Goal: Task Accomplishment & Management: Manage account settings

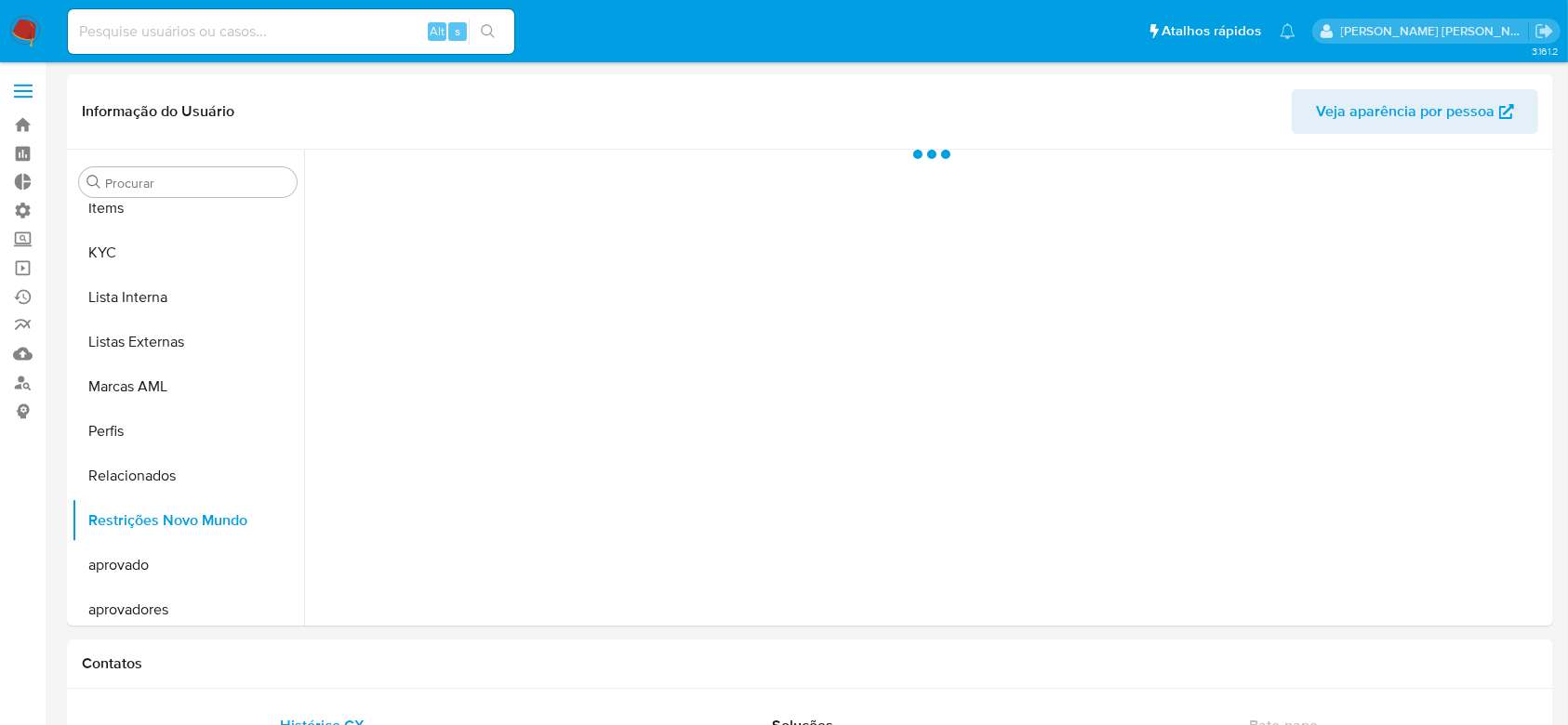
scroll to position [964, 0]
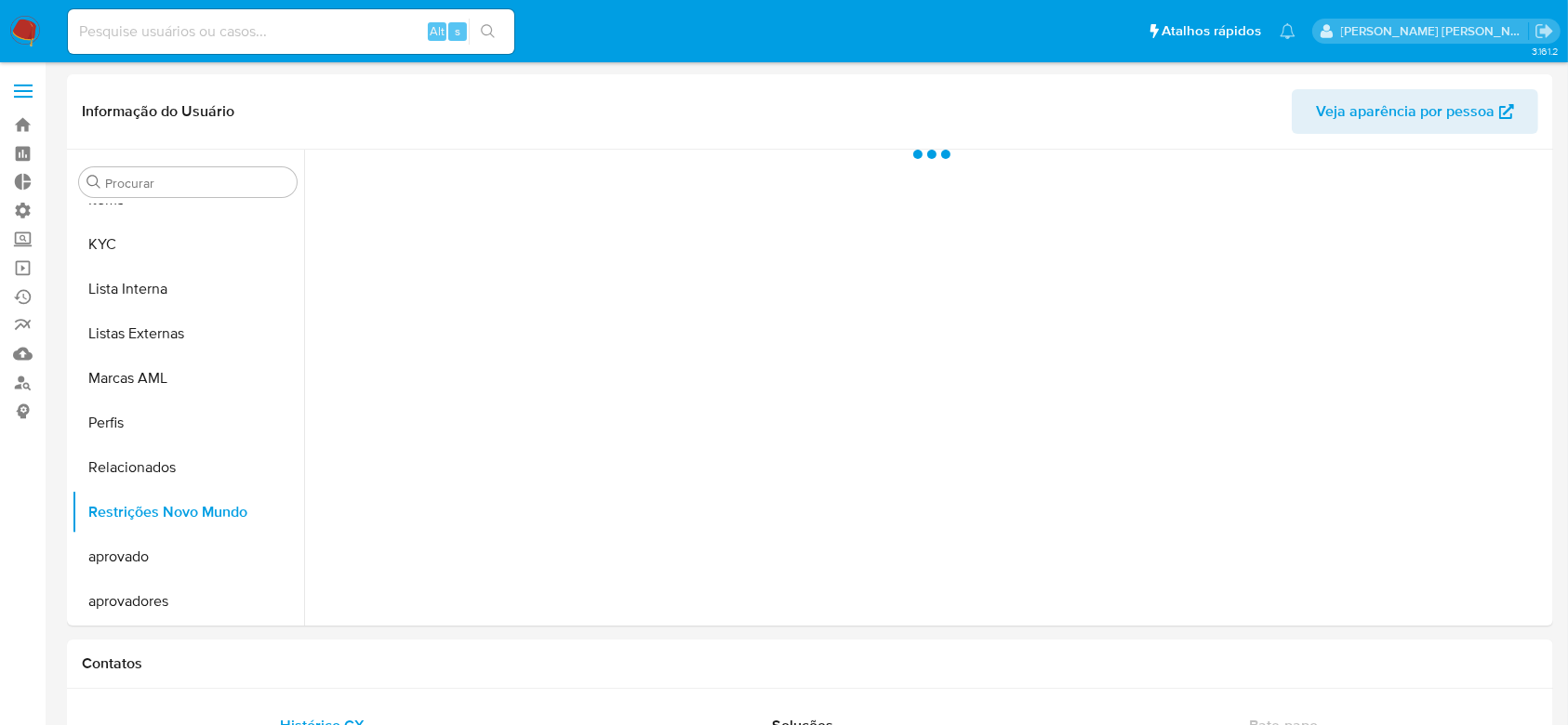
select select "10"
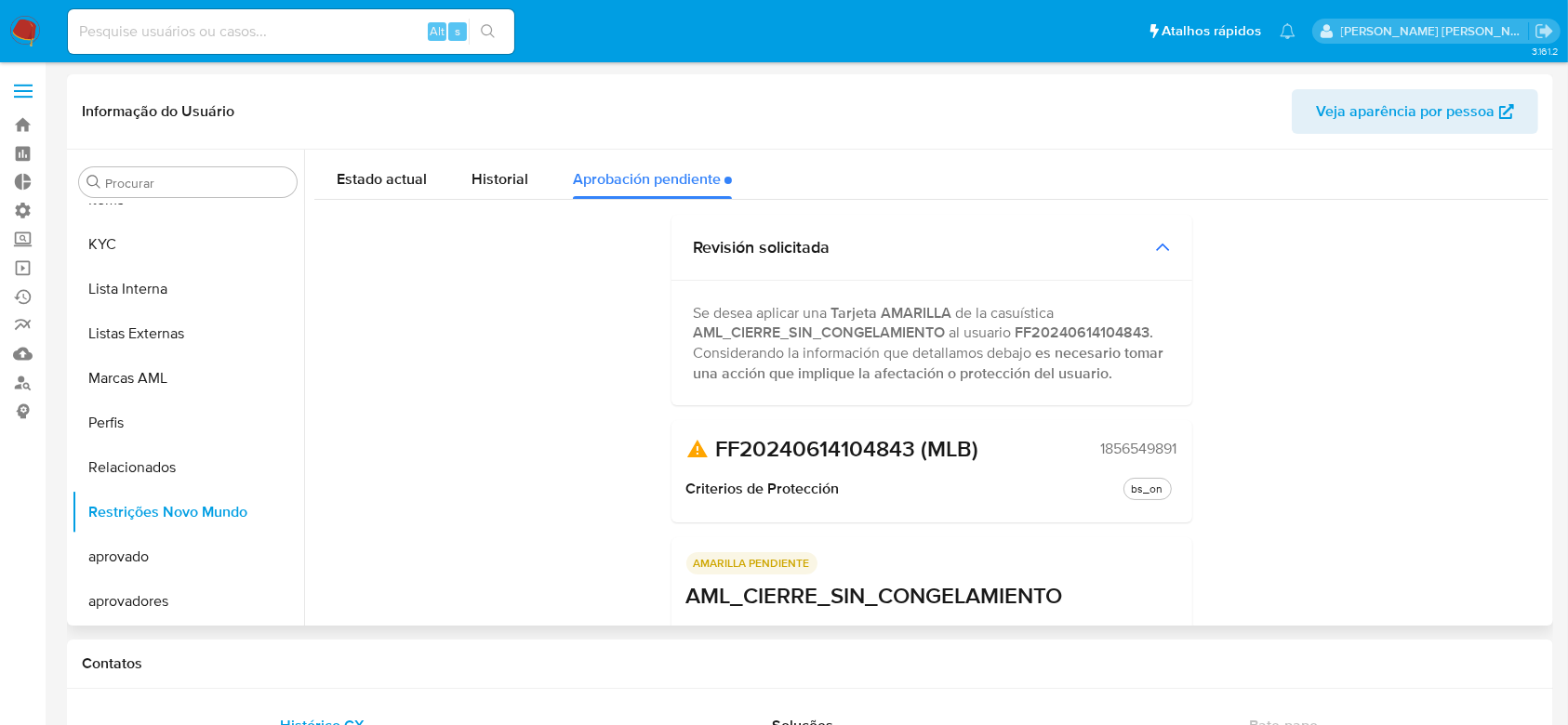
click at [1054, 327] on strong "FF20240614104843." at bounding box center [1084, 333] width 138 height 22
click at [1081, 310] on div "Se desea aplicar una Tarjeta AMARILLA de la casuística AML_CIERRE_SIN_CONGELAMI…" at bounding box center [931, 323] width 476 height 40
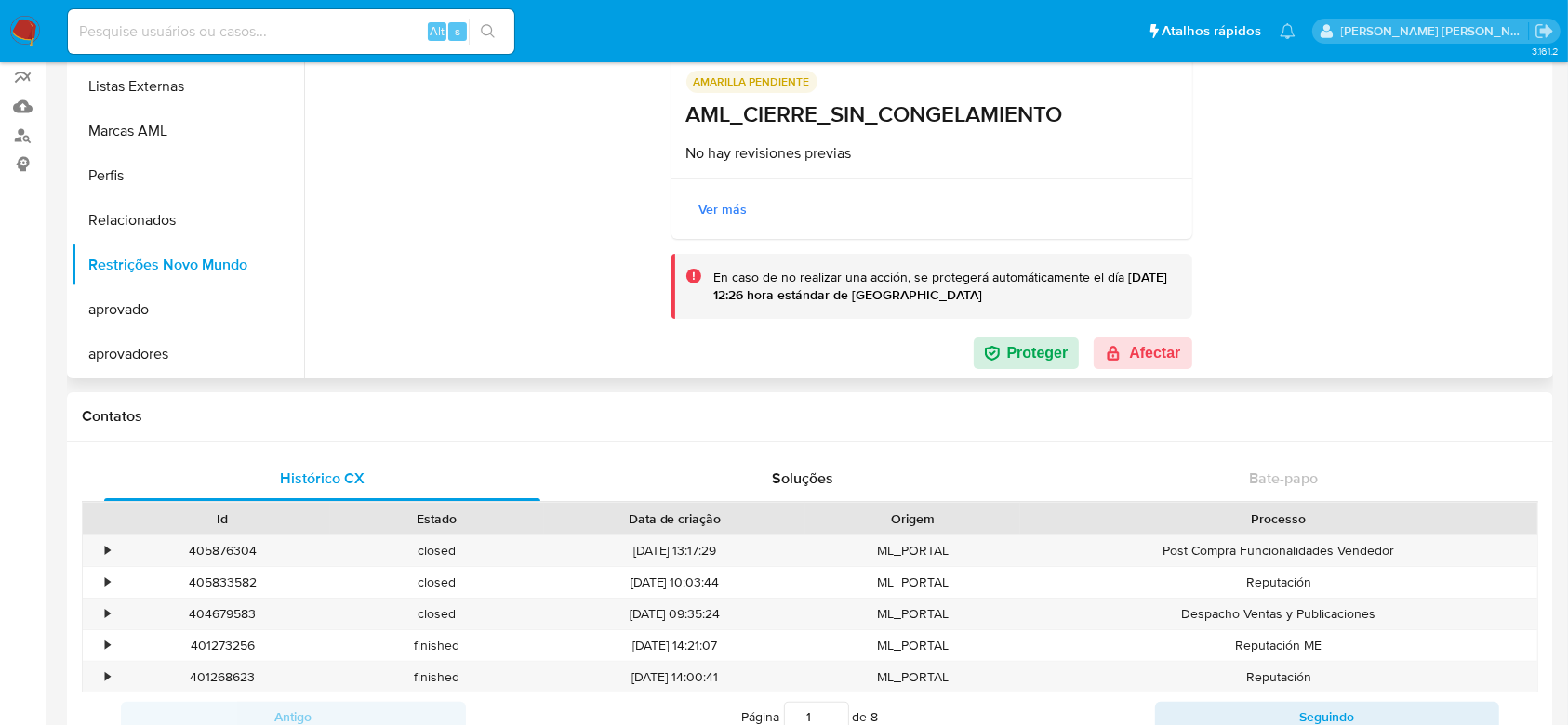
scroll to position [0, 0]
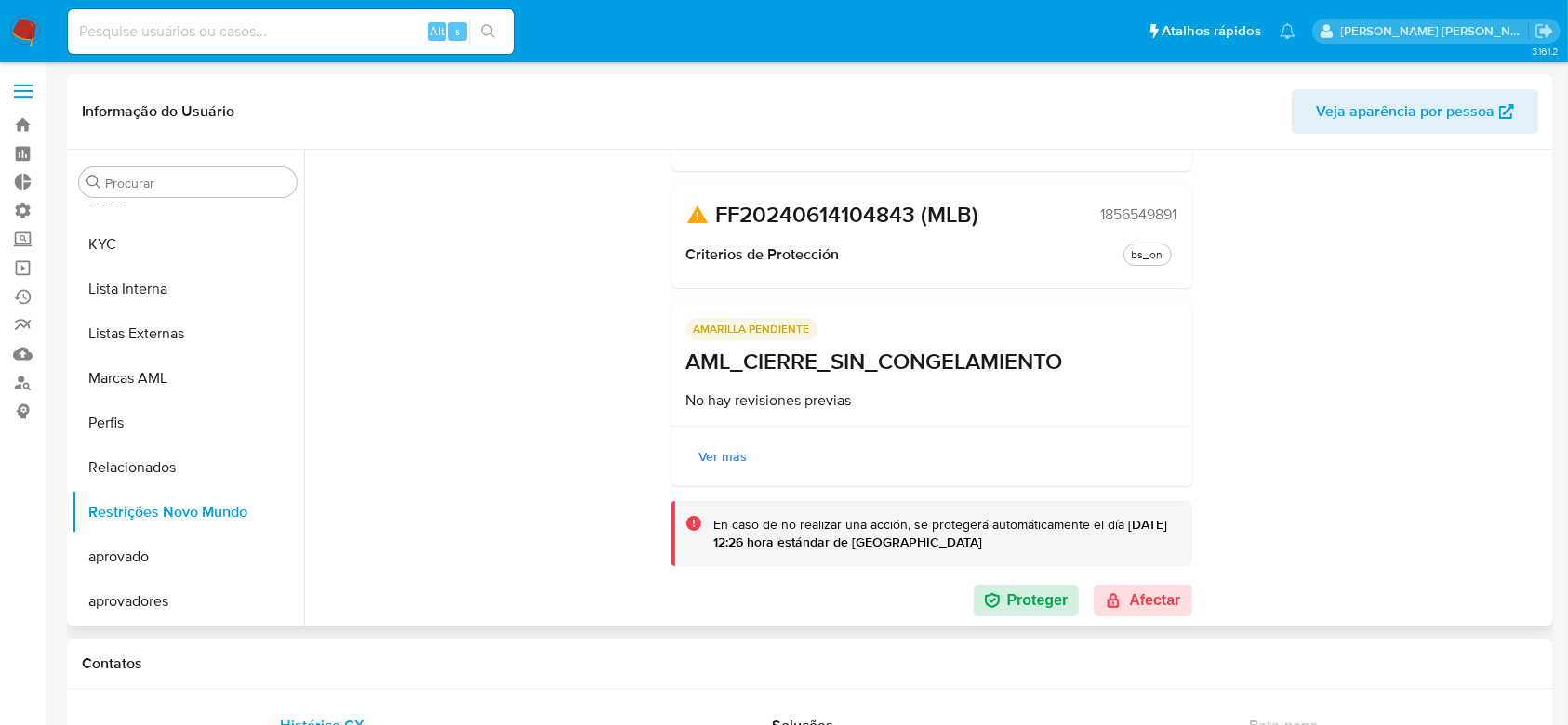
click at [1143, 216] on span "1856549891" at bounding box center [1139, 214] width 77 height 19
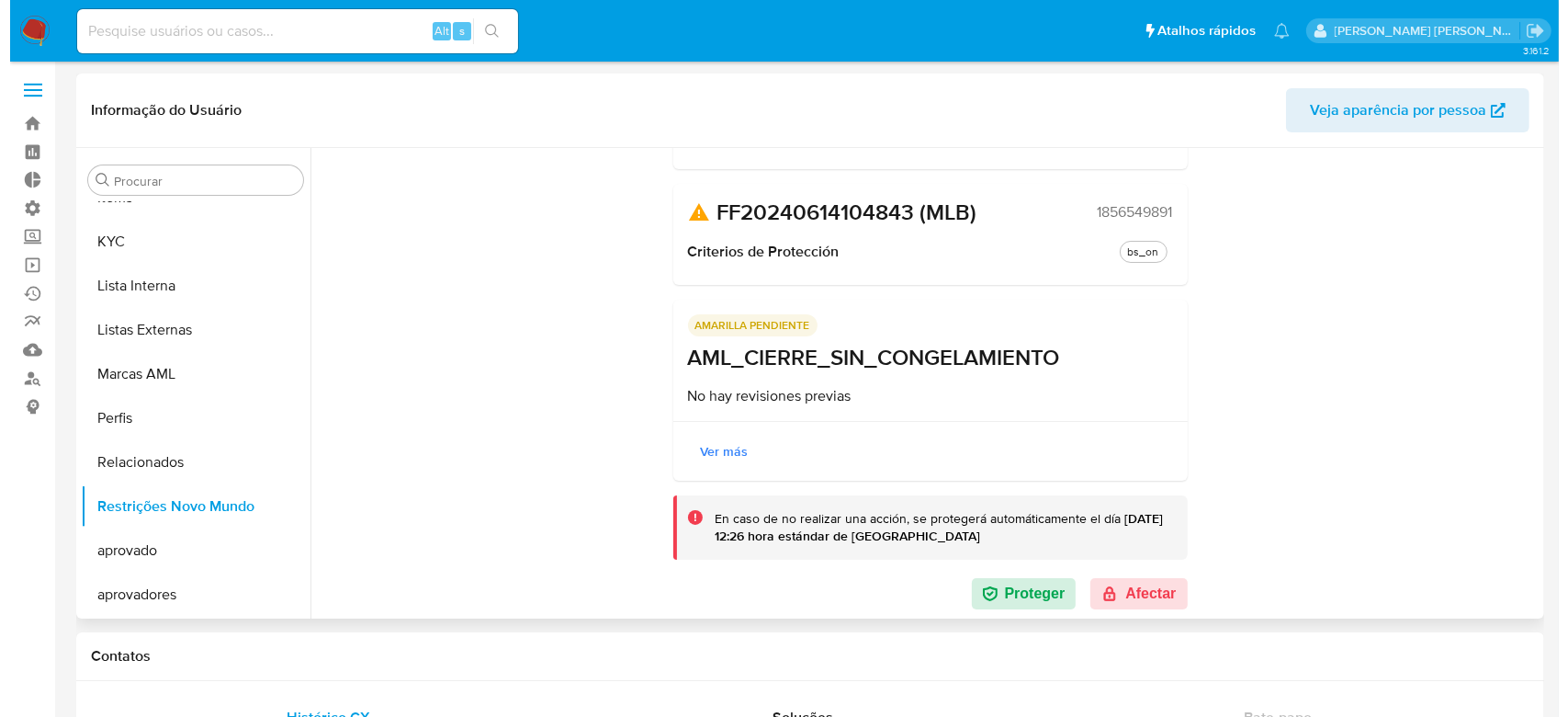
scroll to position [122, 0]
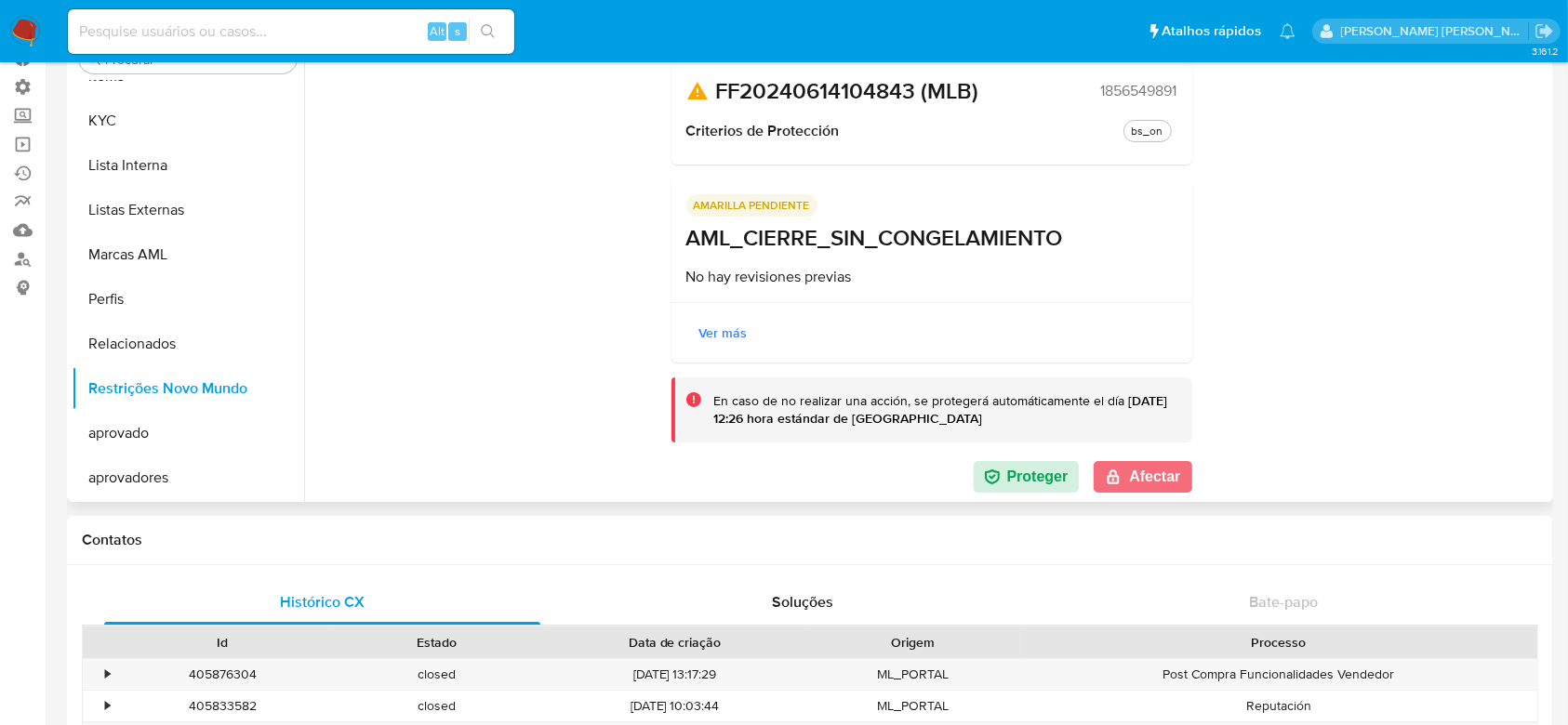
click at [1141, 485] on button "Afectar" at bounding box center [1141, 477] width 97 height 31
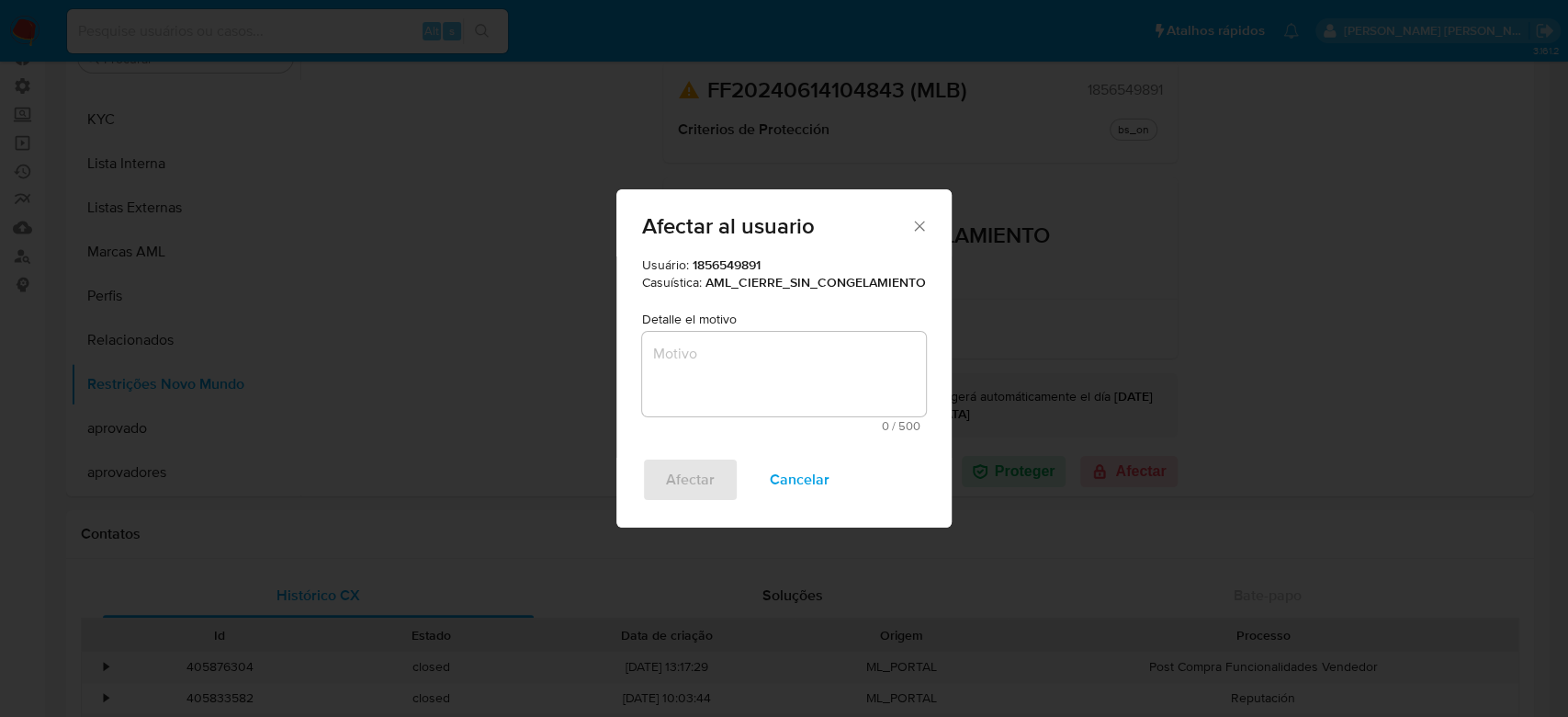
click at [727, 338] on textarea "Motivo" at bounding box center [784, 374] width 284 height 84
paste textarea "Ciente analisado no fluxo de monitoramento PLD, não possui tag de Big Seller. R…"
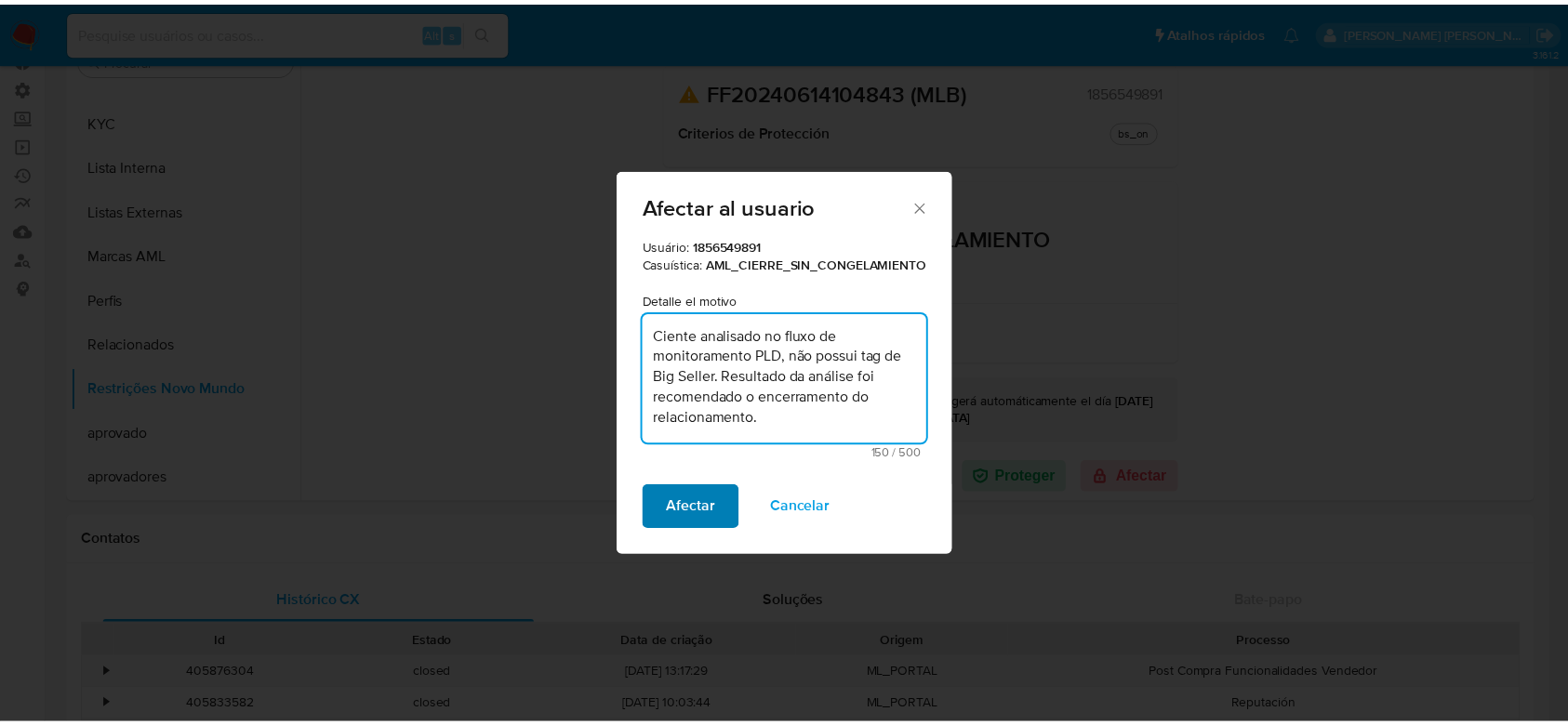
scroll to position [0, 0]
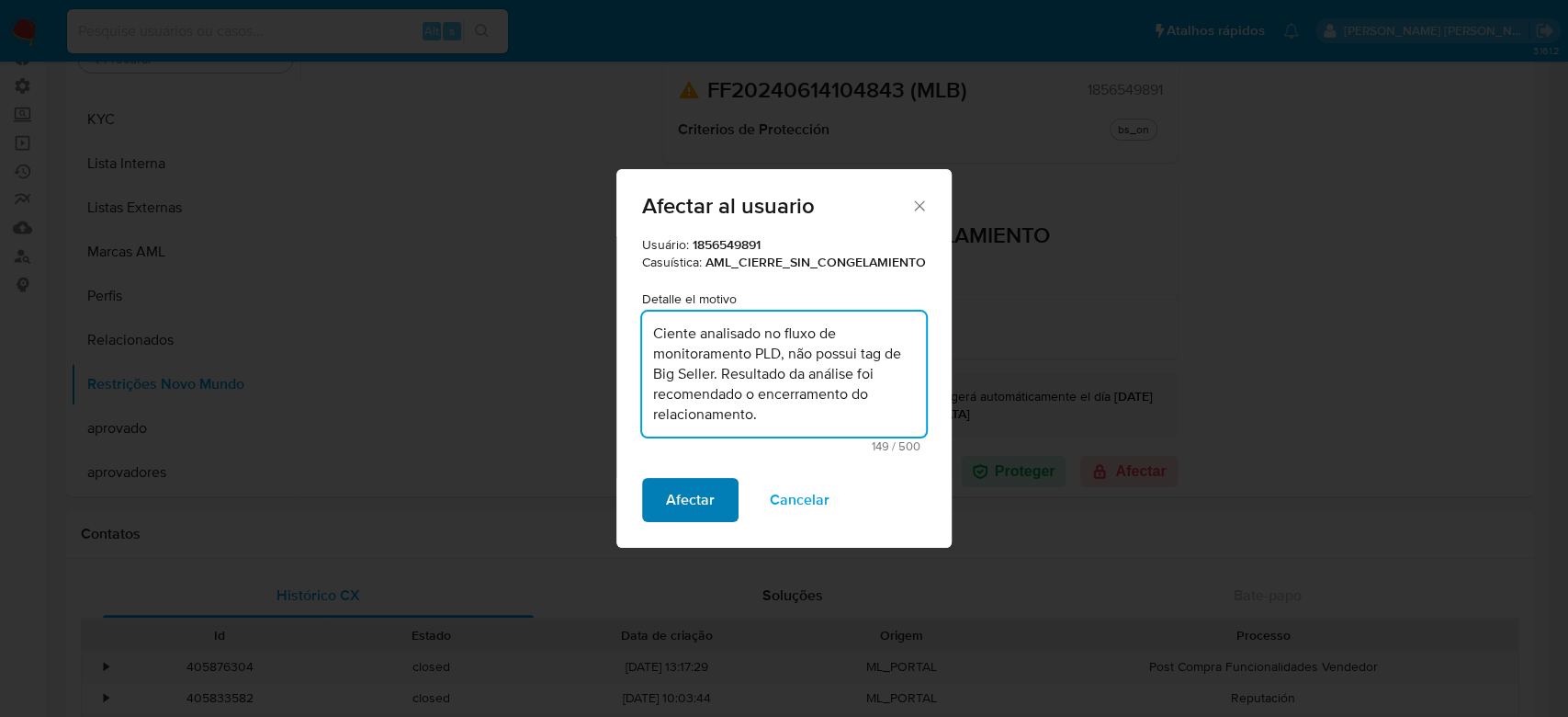
type textarea "Ciente analisado no fluxo de monitoramento PLD, não possui tag de Big Seller. R…"
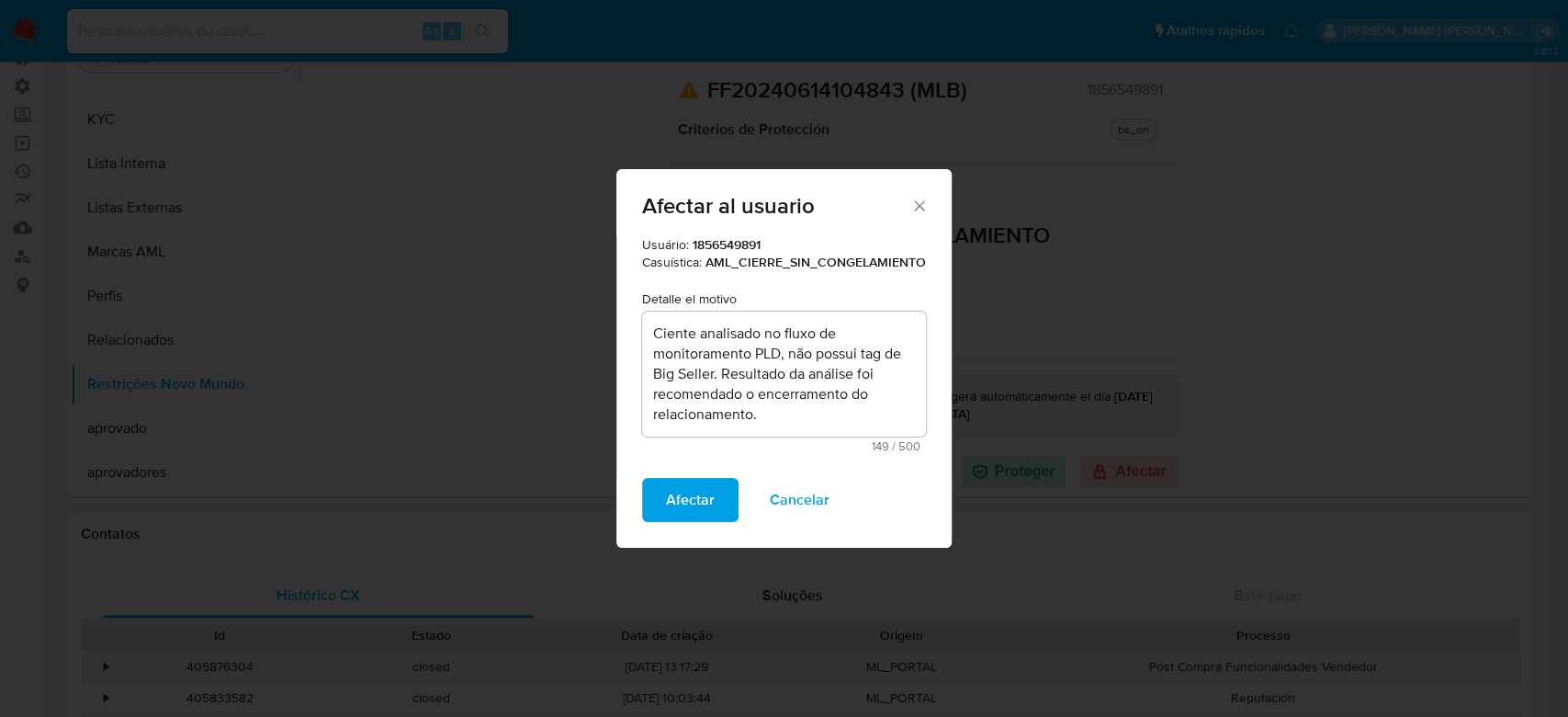
click at [679, 501] on span "Afectar" at bounding box center [690, 501] width 48 height 41
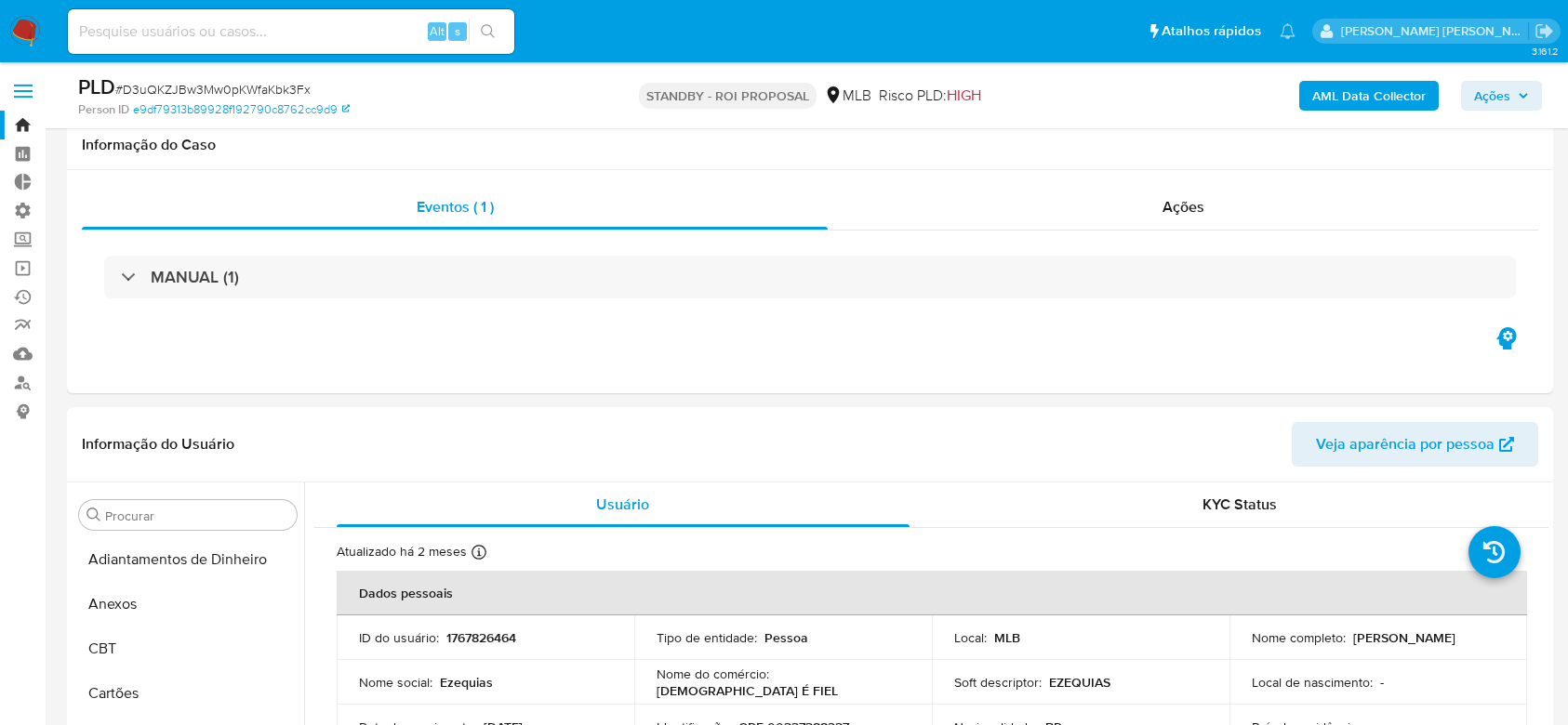
select select "10"
click at [217, 23] on input at bounding box center [290, 31] width 446 height 25
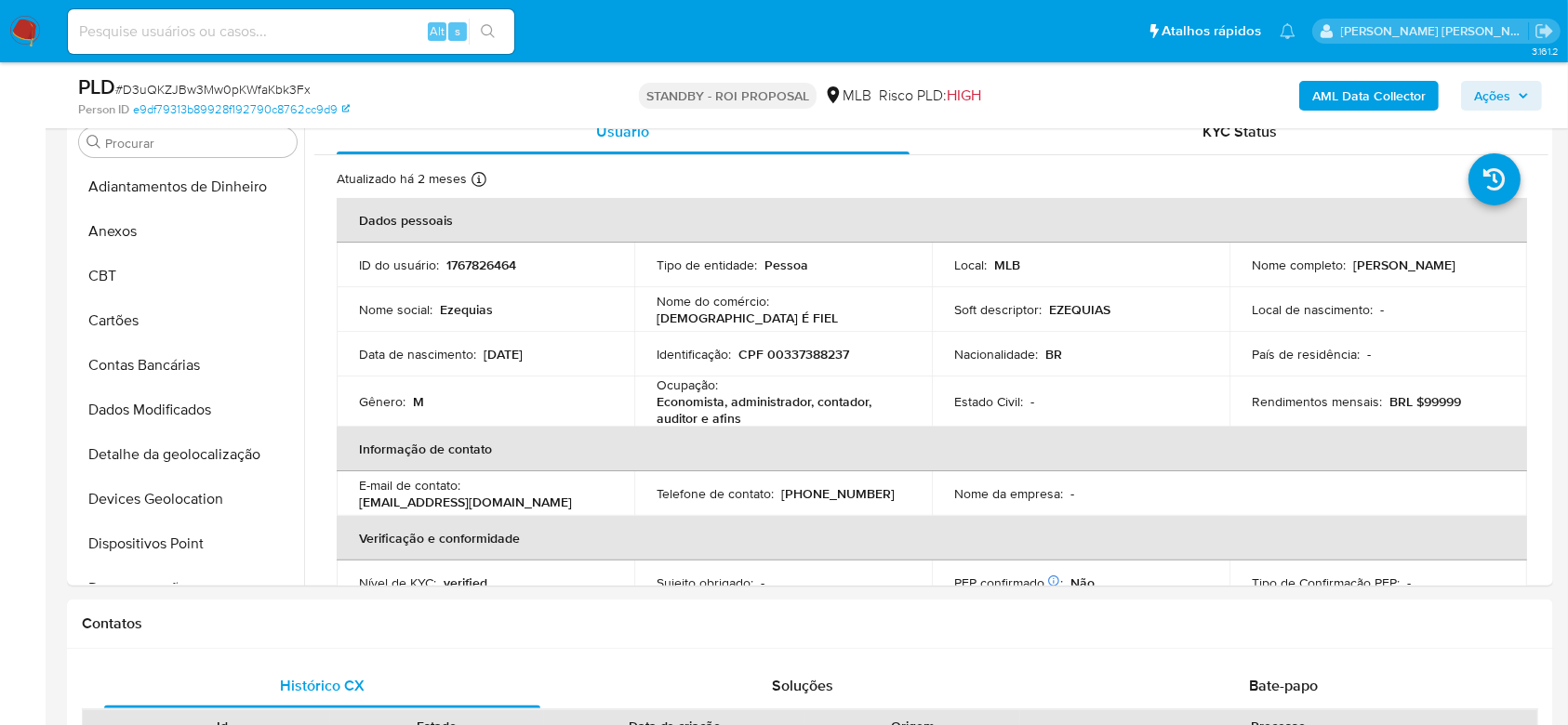
scroll to position [796, 0]
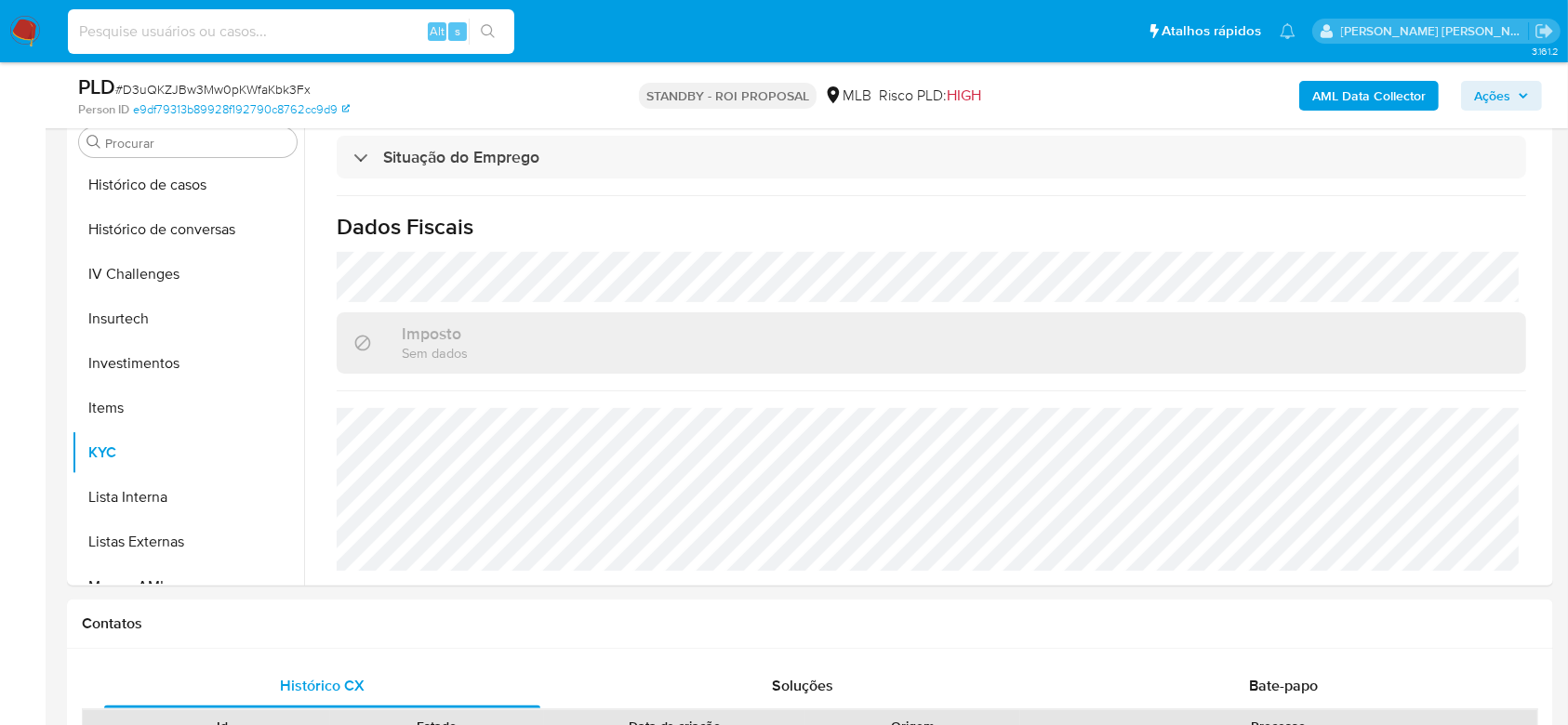
paste input "1856549891"
type input "1856549891"
click at [494, 39] on button "search-icon" at bounding box center [488, 31] width 38 height 26
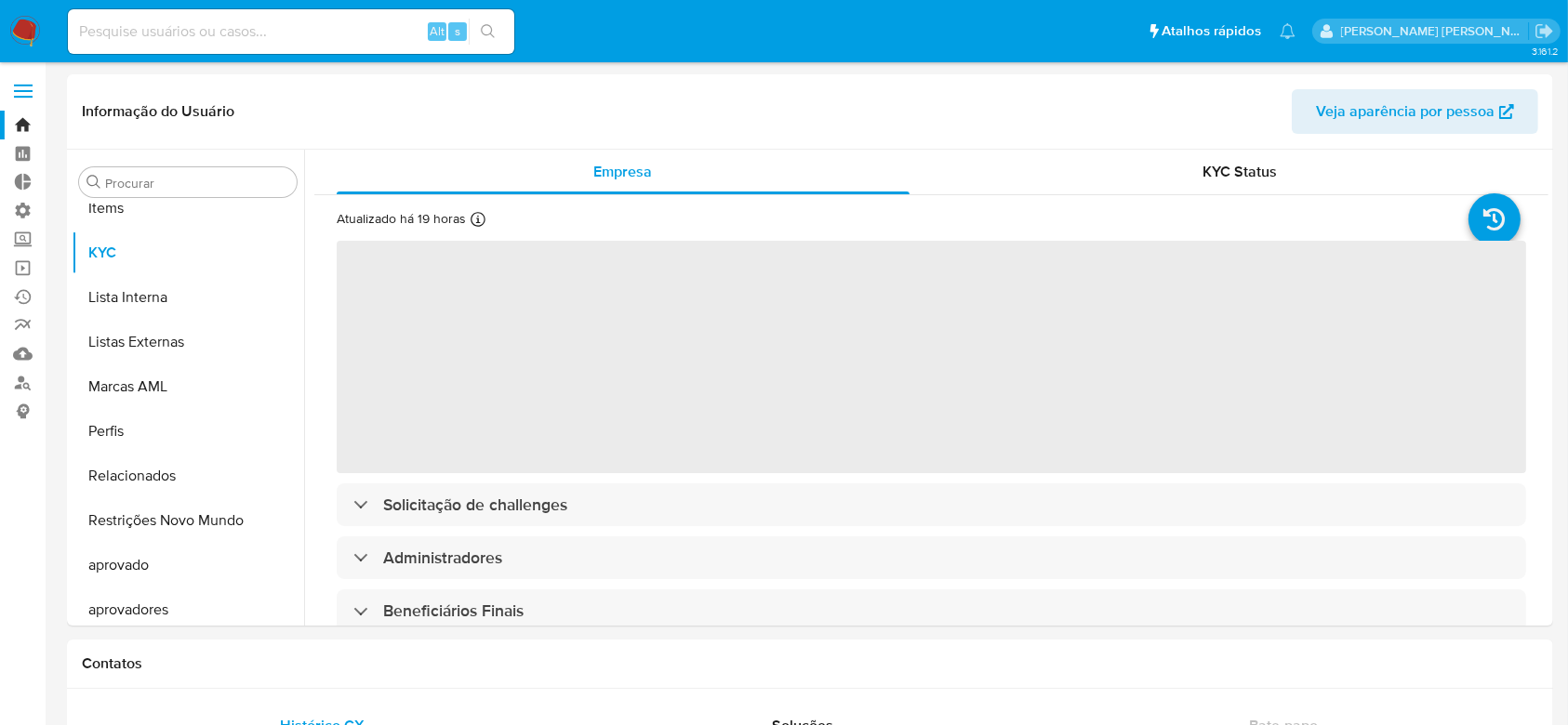
scroll to position [964, 0]
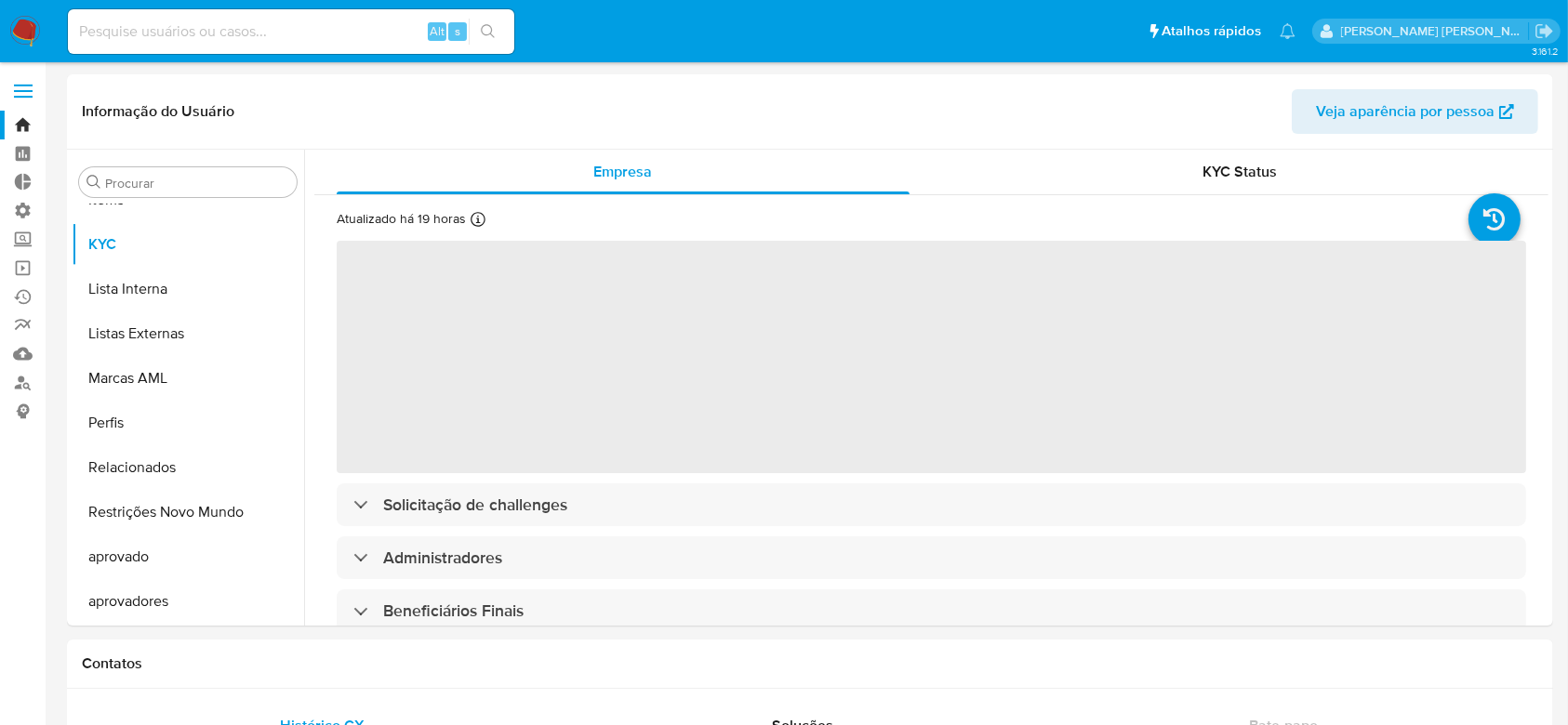
select select "10"
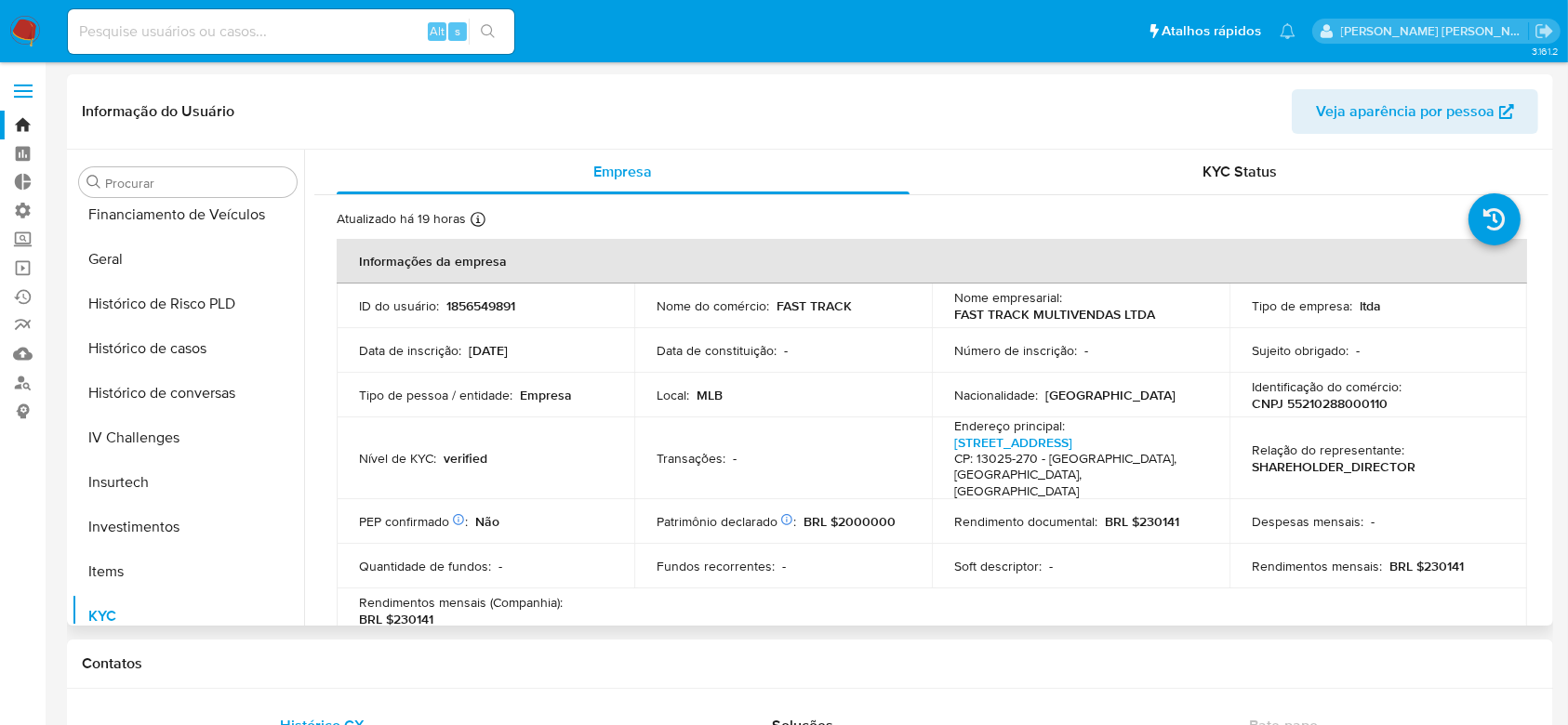
scroll to position [469, 0]
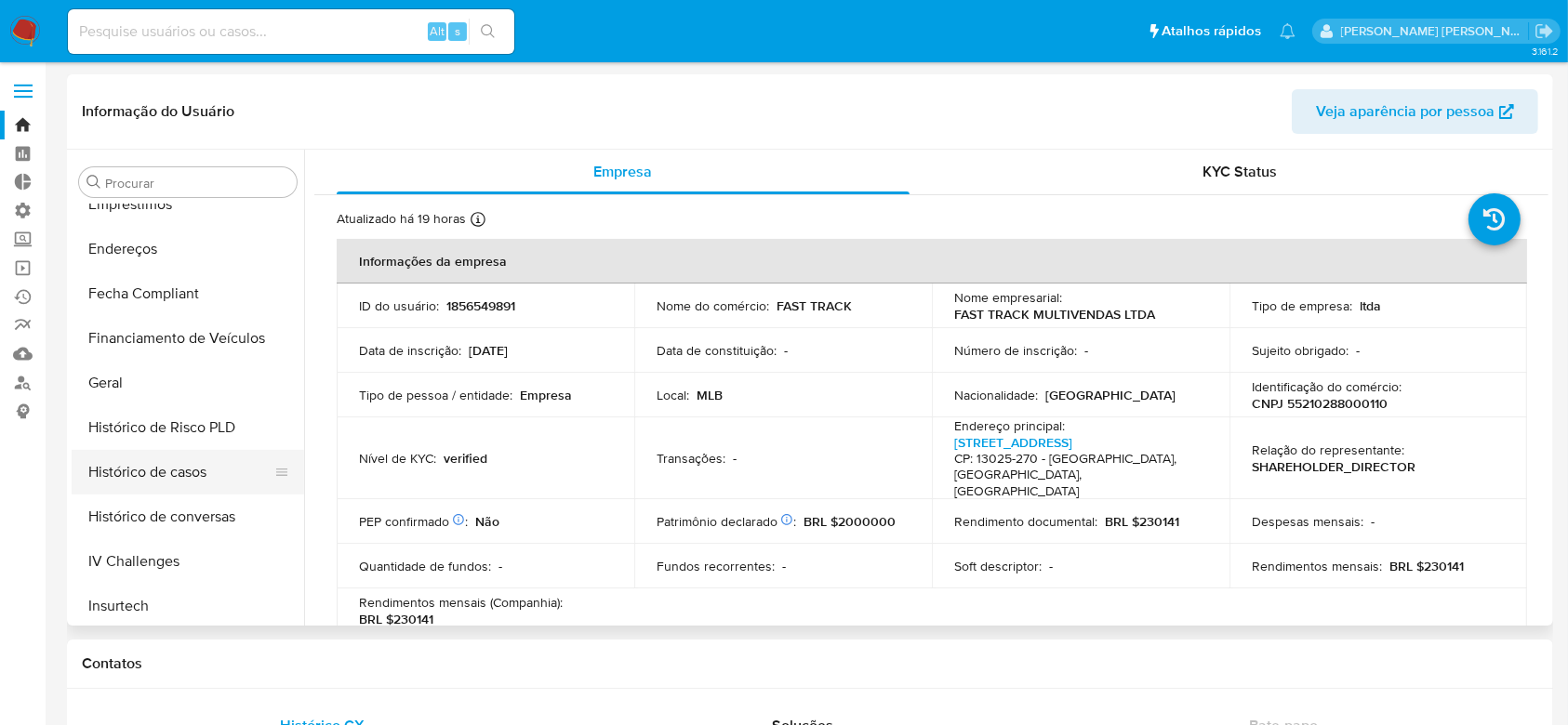
click at [188, 472] on button "Histórico de casos" at bounding box center [181, 472] width 218 height 44
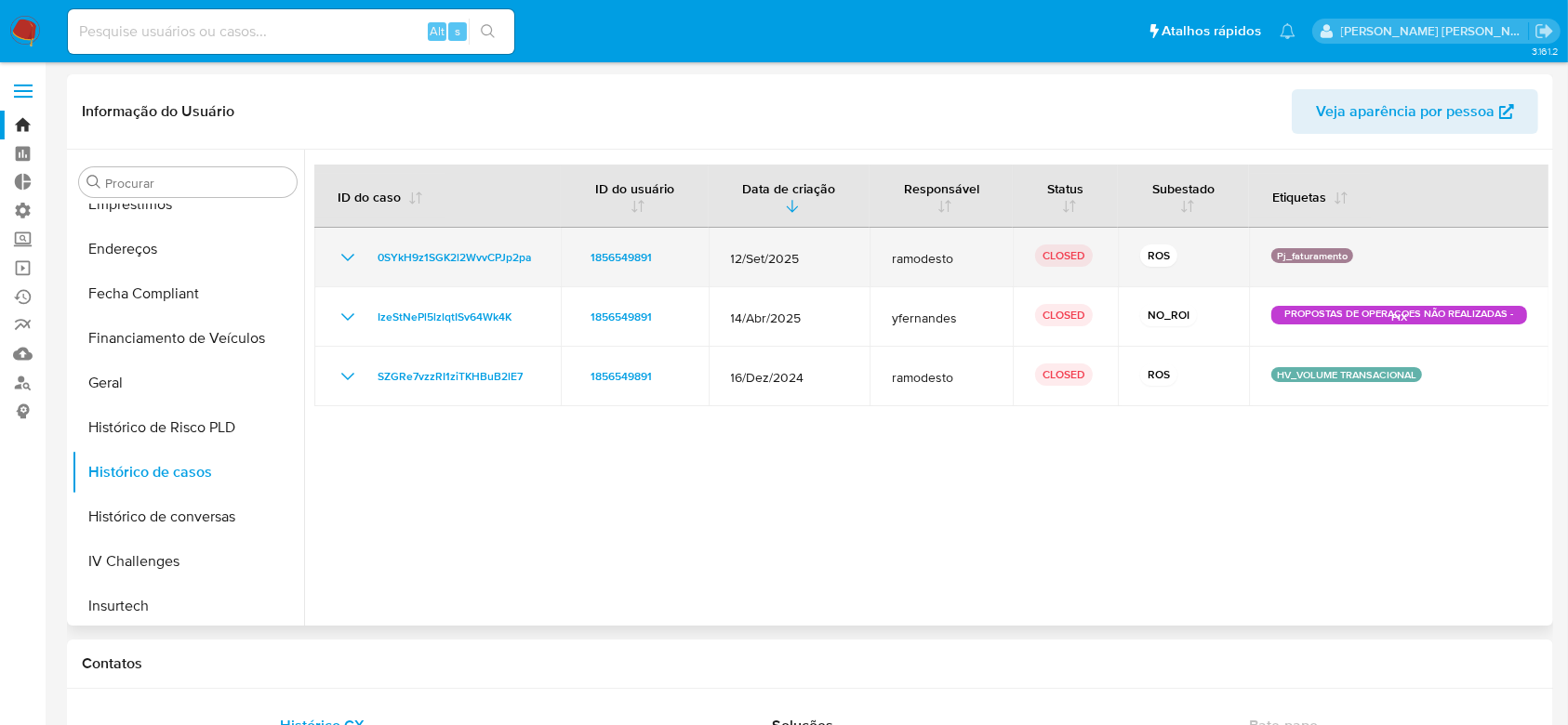
drag, startPoint x: 547, startPoint y: 265, endPoint x: 369, endPoint y: 265, distance: 178.0
click at [369, 265] on td "0SYkH9z1SGK2l2WvvCPJp2pa" at bounding box center [437, 257] width 246 height 60
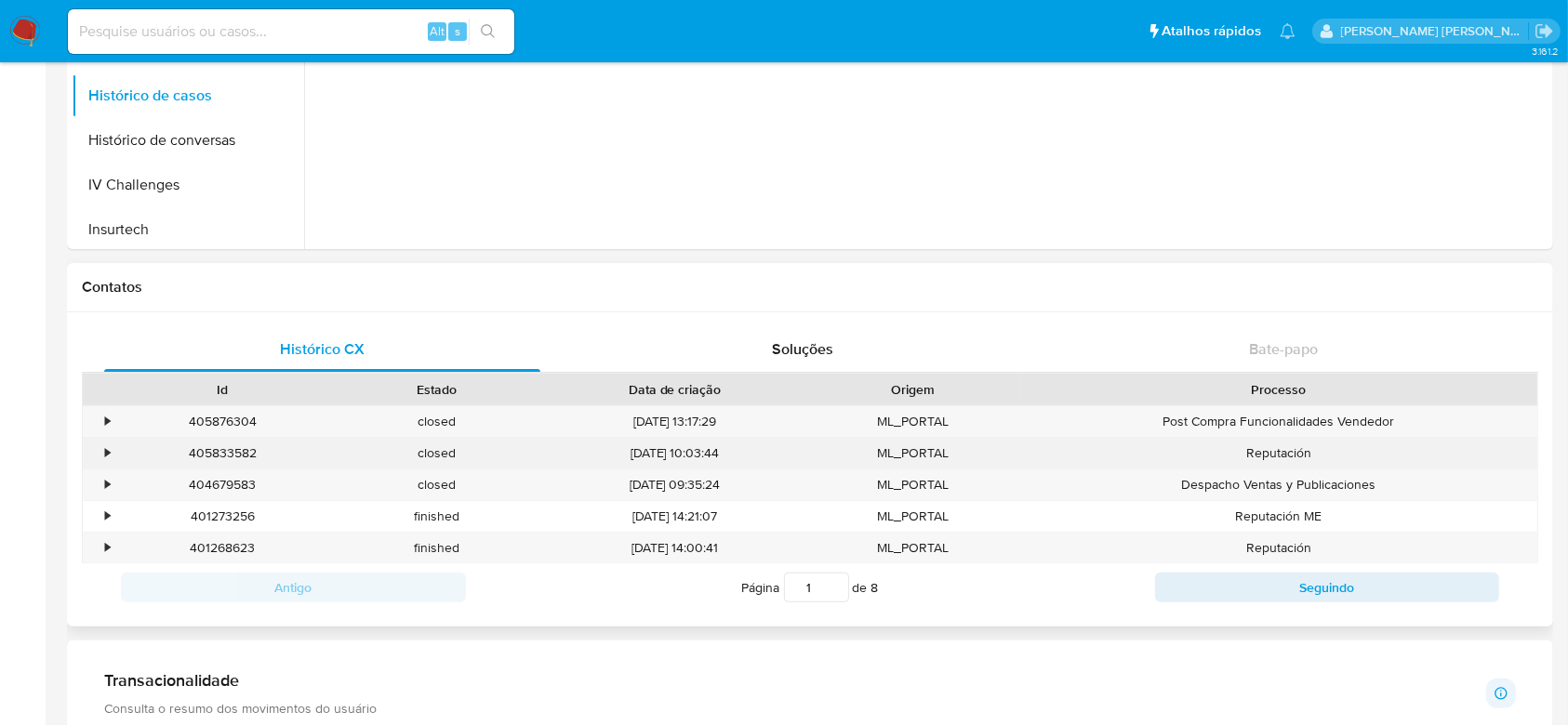
scroll to position [0, 0]
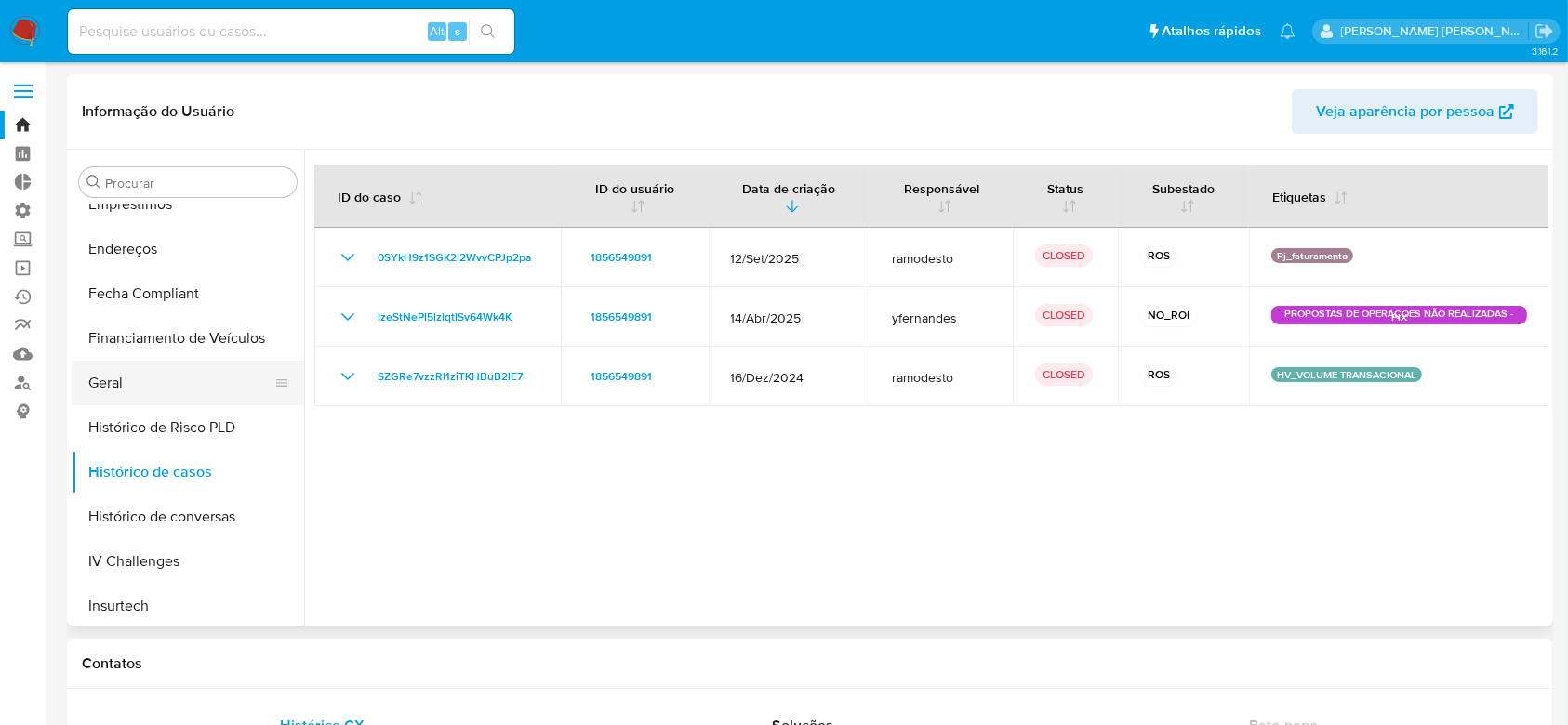
click at [156, 381] on button "Geral" at bounding box center [181, 383] width 218 height 44
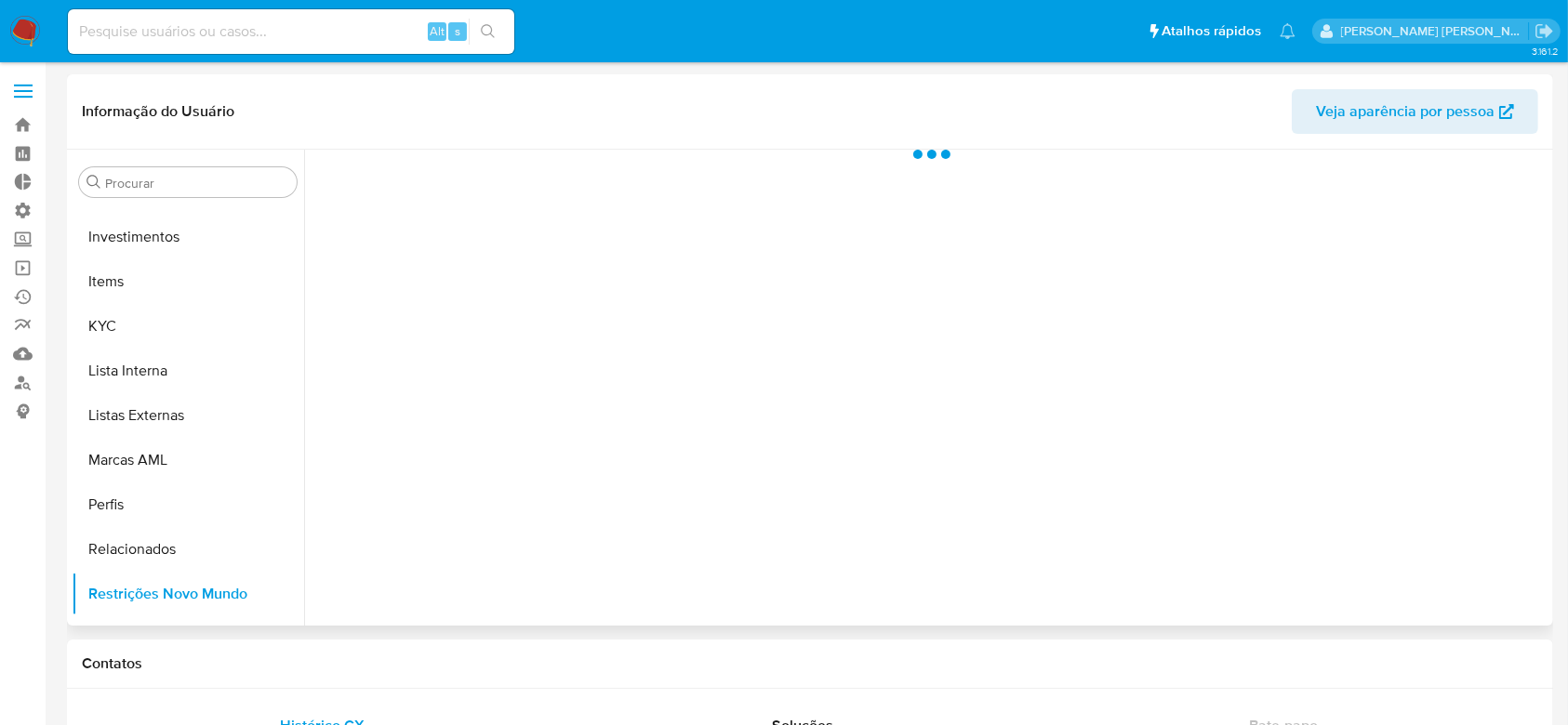
scroll to position [964, 0]
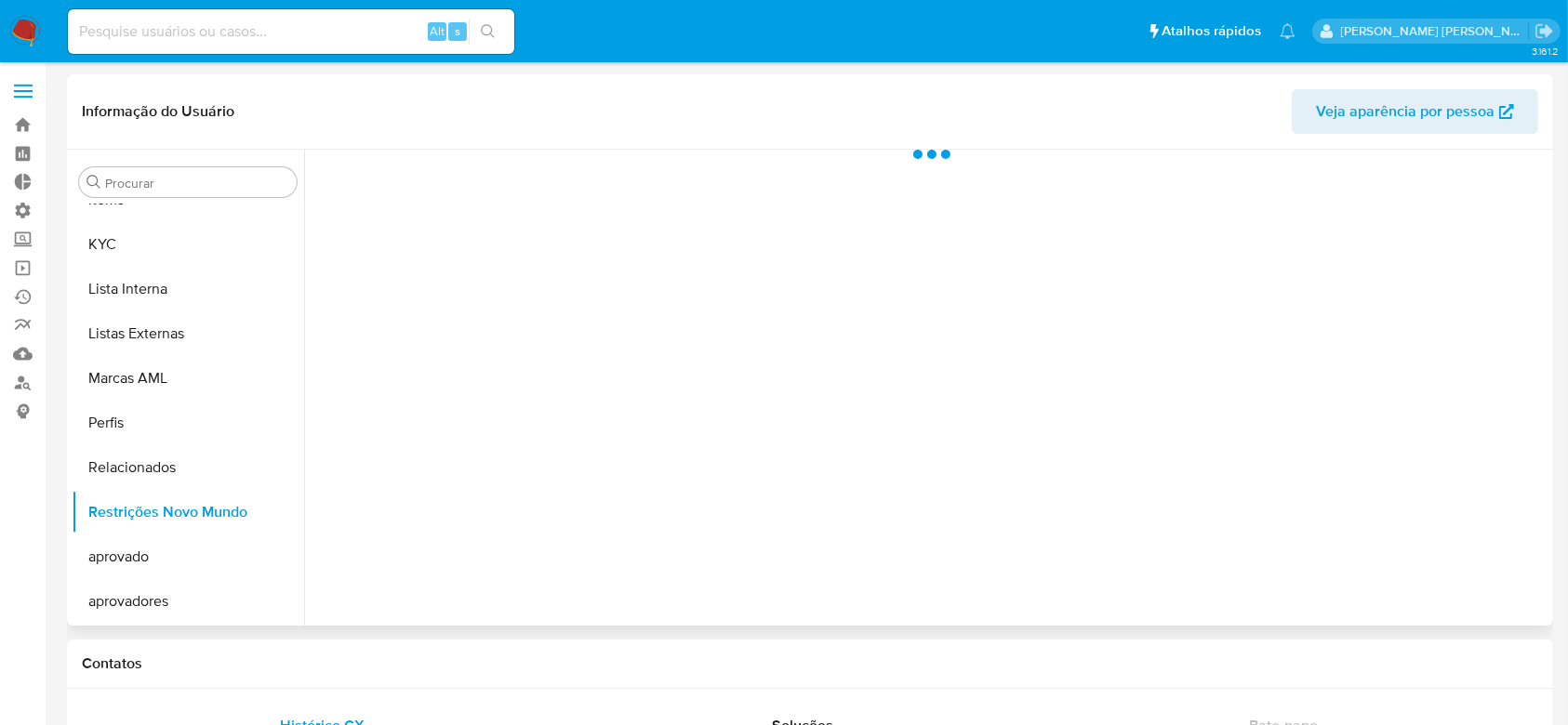
select select "10"
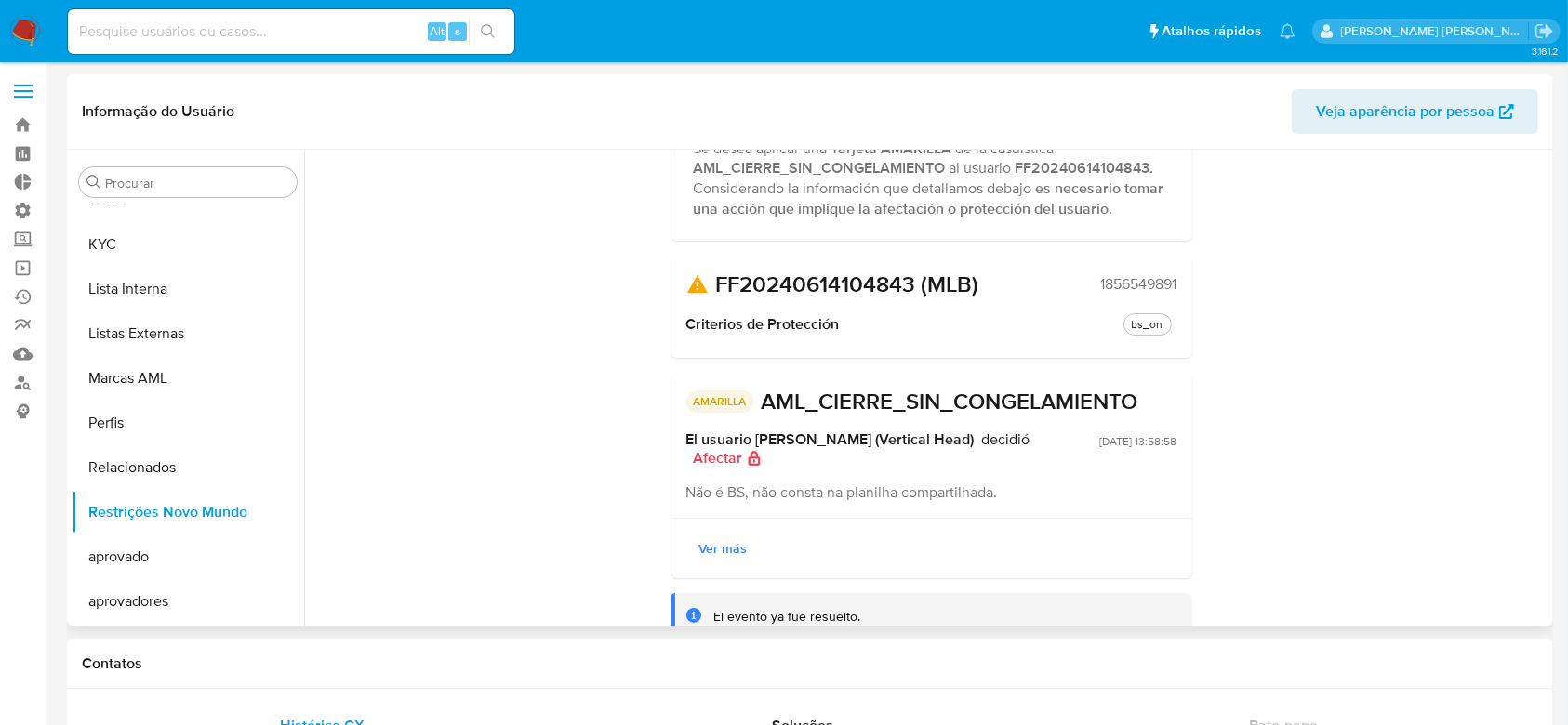
scroll to position [187, 0]
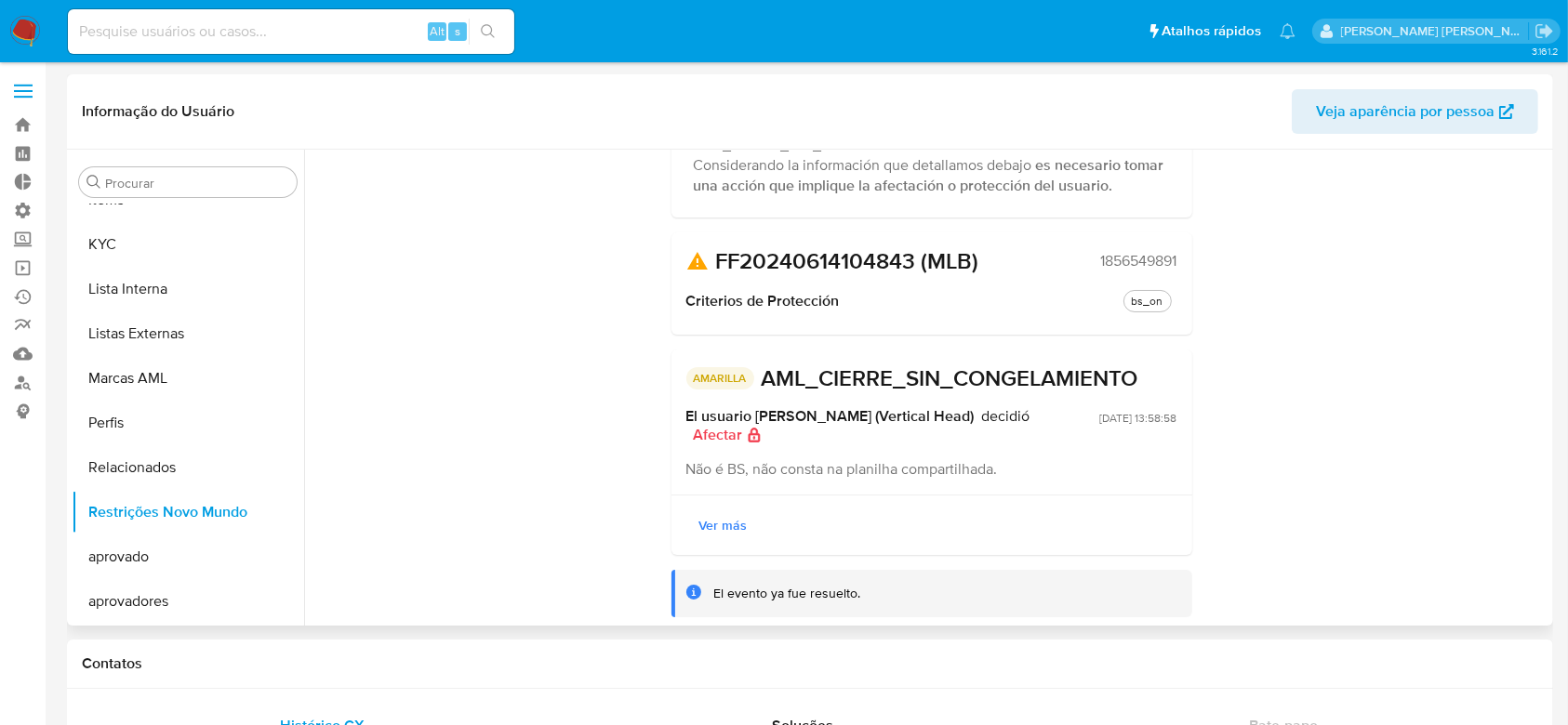
click at [766, 472] on span "Não é BS, não consta na planilha compartilhada." at bounding box center [841, 469] width 311 height 22
